Goal: Information Seeking & Learning: Learn about a topic

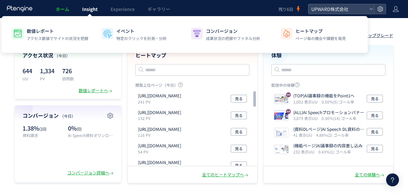
click at [88, 13] on link "Insight" at bounding box center [90, 9] width 28 height 18
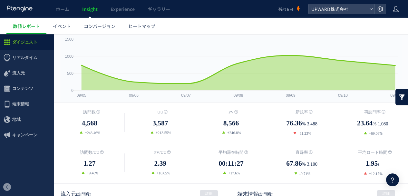
scroll to position [68, 0]
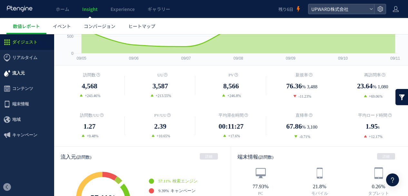
click at [18, 69] on span "流入元" at bounding box center [18, 72] width 13 height 15
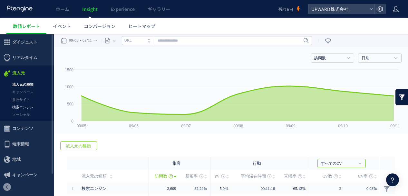
click at [29, 108] on link "検索エンジン" at bounding box center [27, 107] width 54 height 7
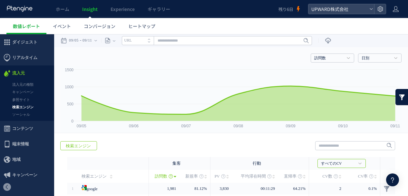
scroll to position [85, 0]
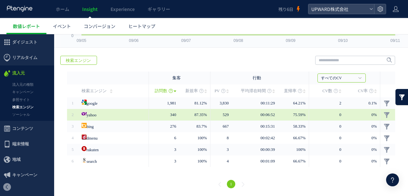
click at [102, 109] on div "yahoo" at bounding box center [113, 115] width 63 height 12
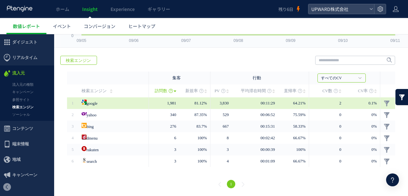
click at [98, 105] on link "google" at bounding box center [90, 103] width 16 height 10
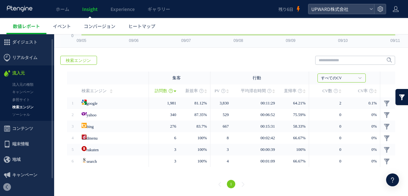
scroll to position [5, 0]
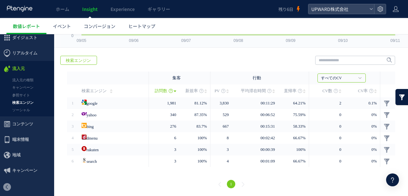
click at [400, 94] on link at bounding box center [402, 97] width 13 height 16
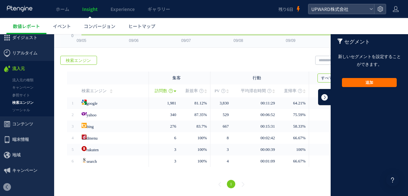
click at [324, 96] on link at bounding box center [324, 97] width 13 height 16
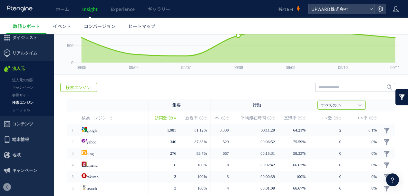
scroll to position [85, 0]
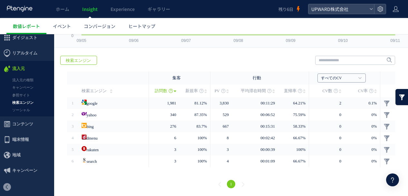
click at [339, 80] on link "すべてのCV" at bounding box center [338, 78] width 34 height 6
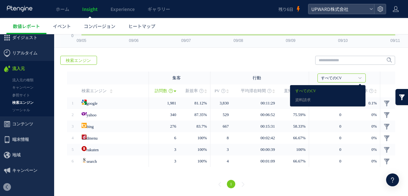
click at [276, 67] on div "戻る 検索エンジン ヒートマップを計測させるには、解析コードを実装してください。 実装 URL" at bounding box center [231, 122] width 354 height 147
